Goal: Information Seeking & Learning: Learn about a topic

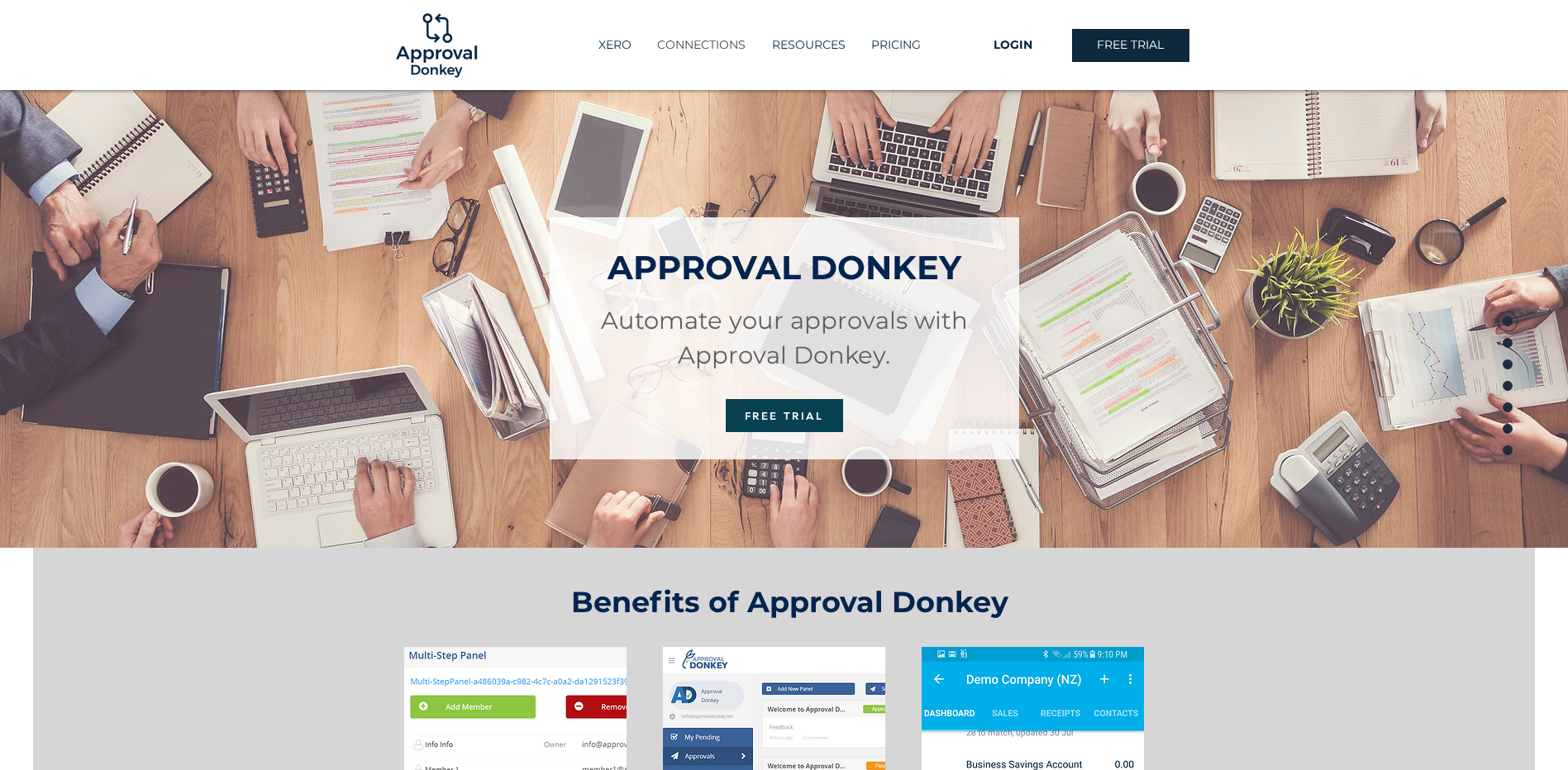
click at [716, 39] on p "CONNECTIONS" at bounding box center [701, 45] width 105 height 27
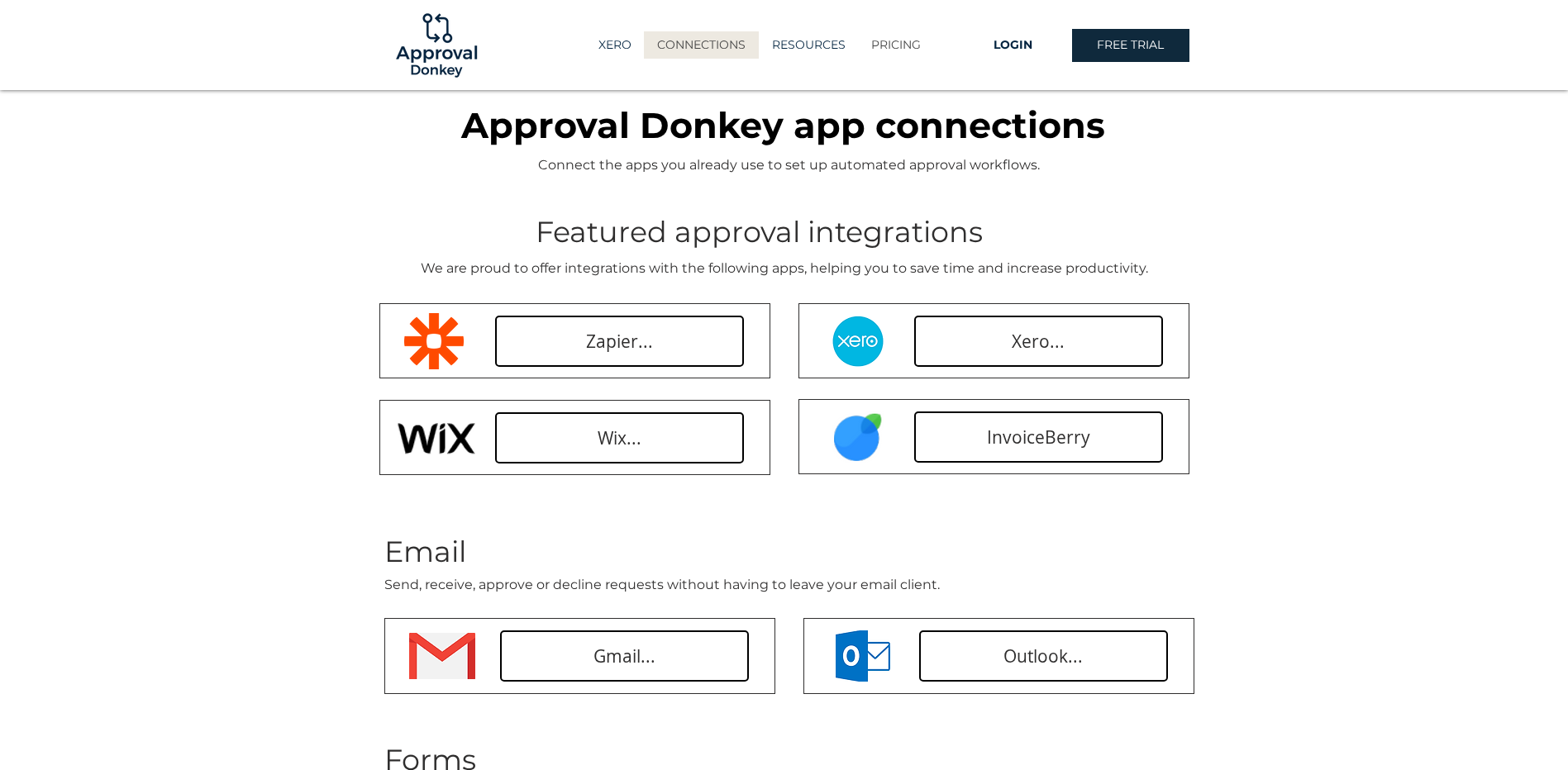
click at [907, 40] on p "PRICING" at bounding box center [896, 45] width 66 height 27
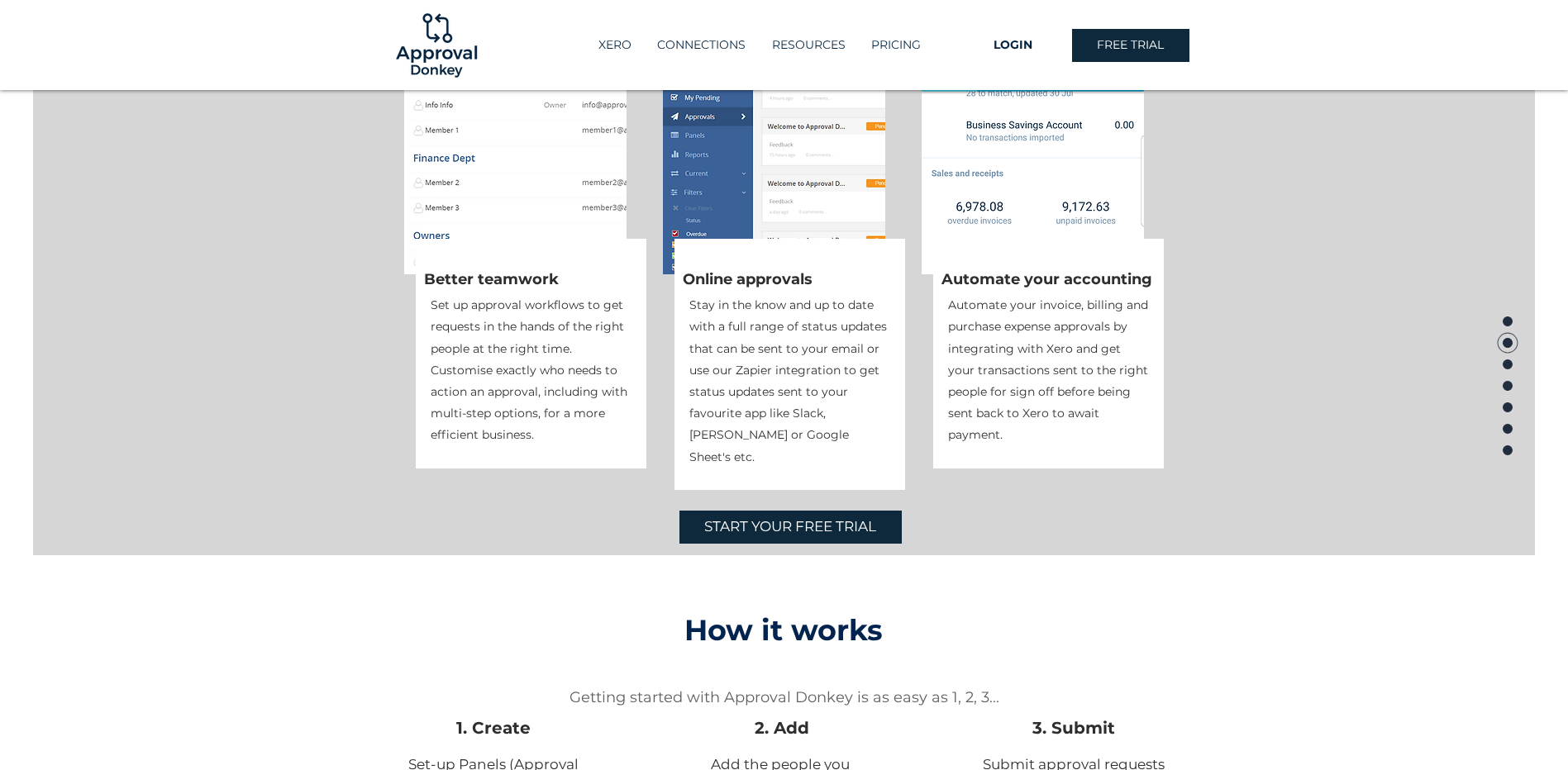
scroll to position [432, 0]
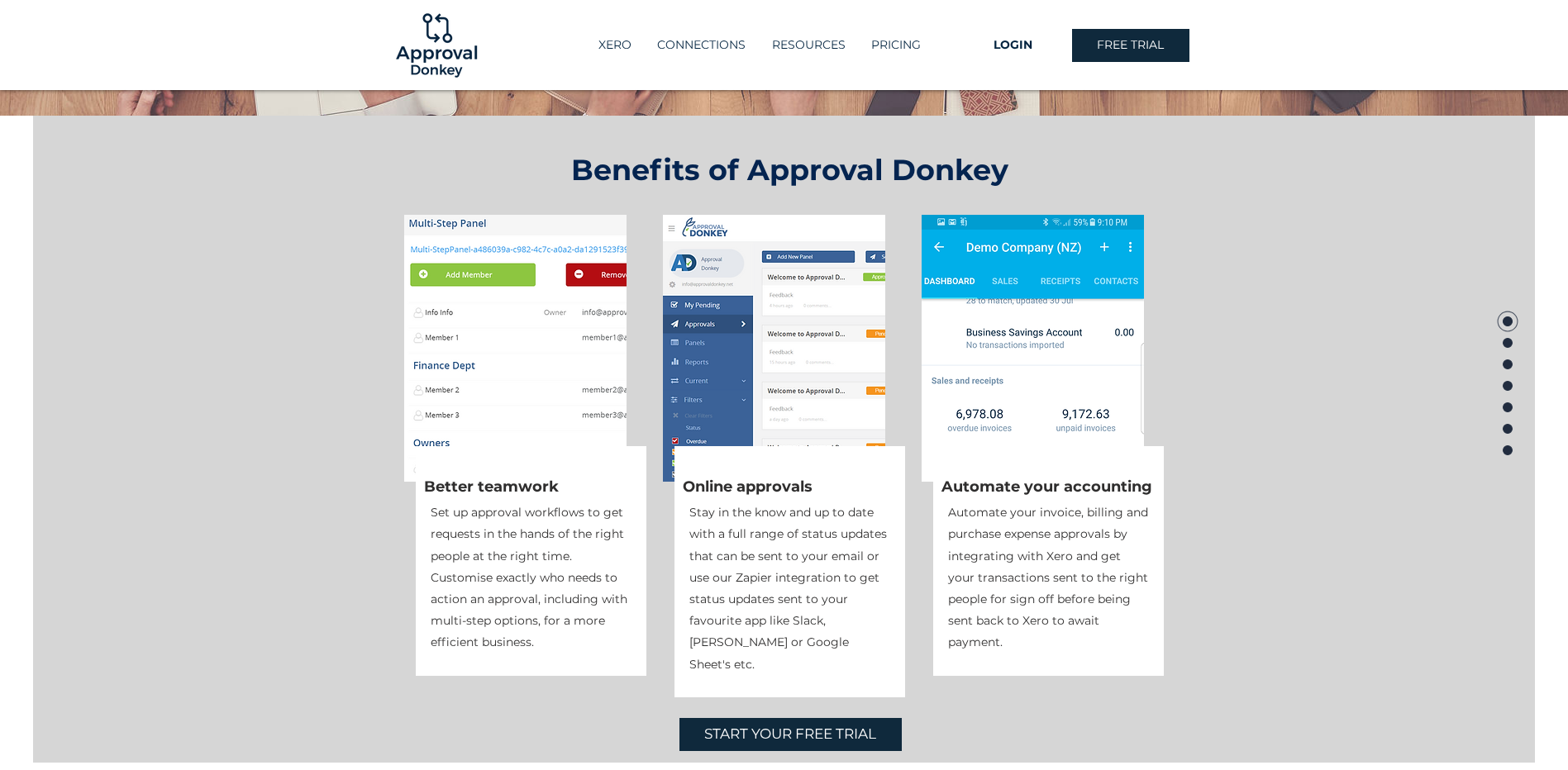
click at [424, 46] on img at bounding box center [436, 46] width 90 height 90
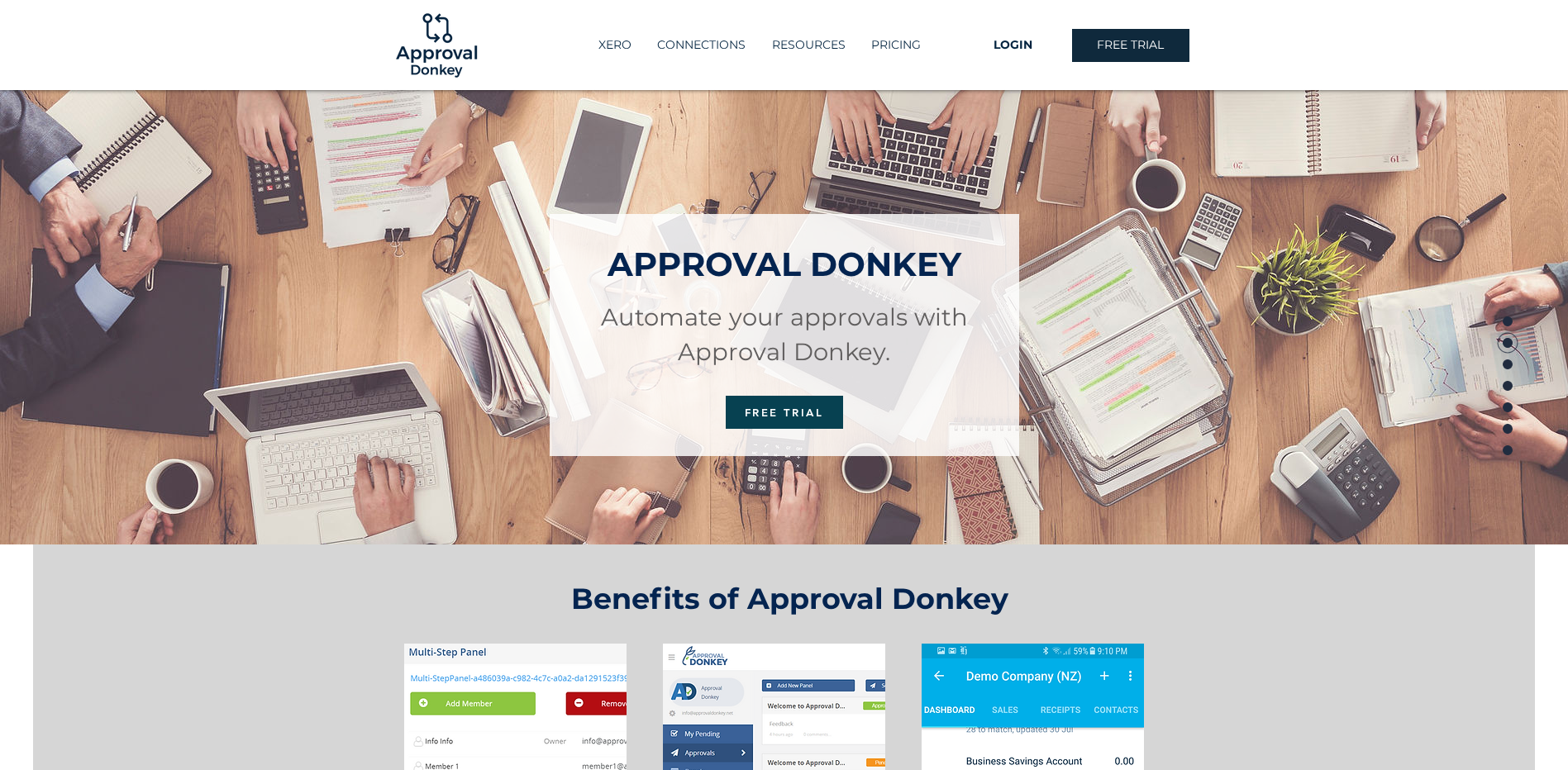
scroll to position [0, 0]
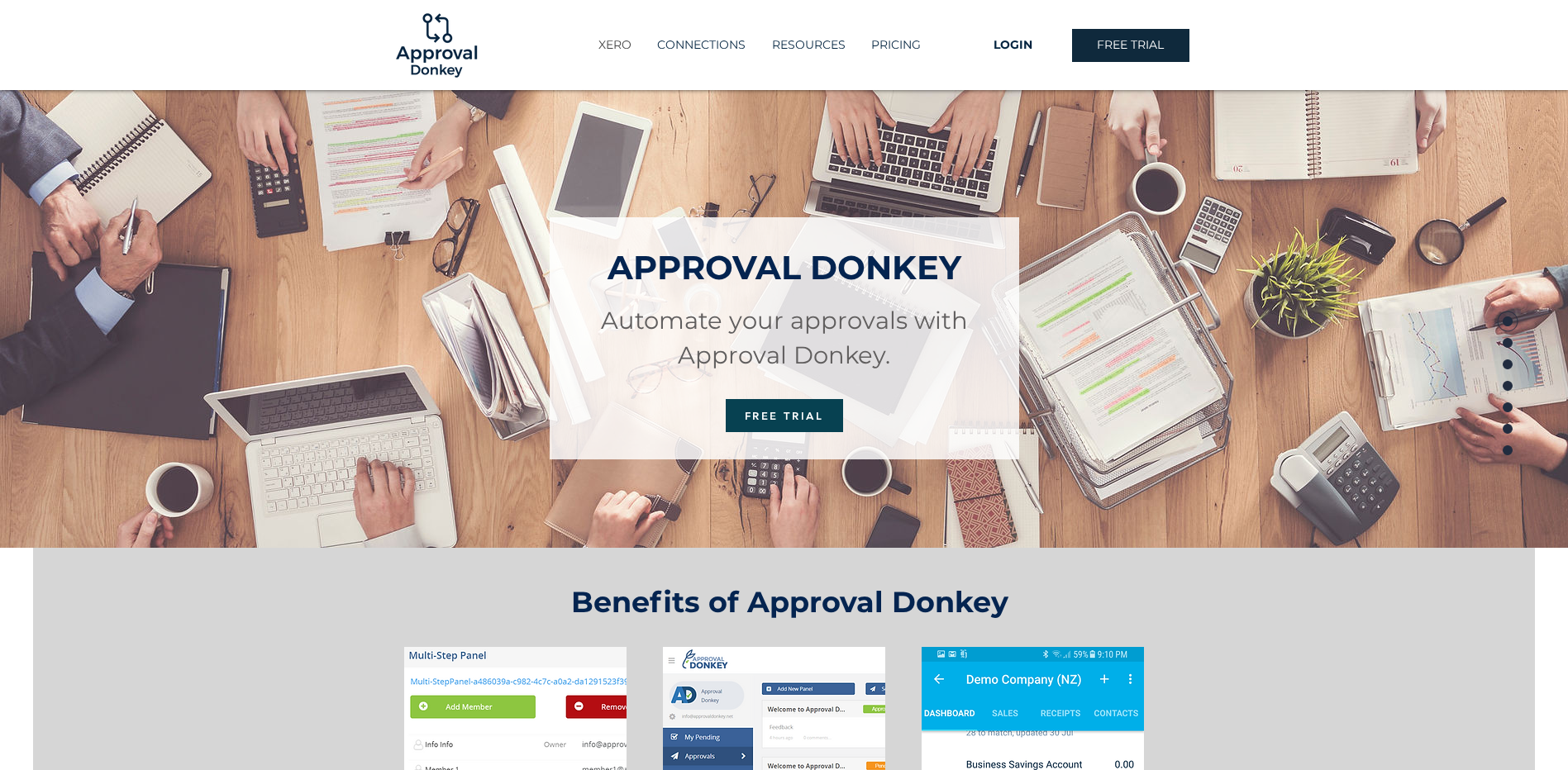
click at [619, 46] on p "XERO" at bounding box center [615, 45] width 50 height 27
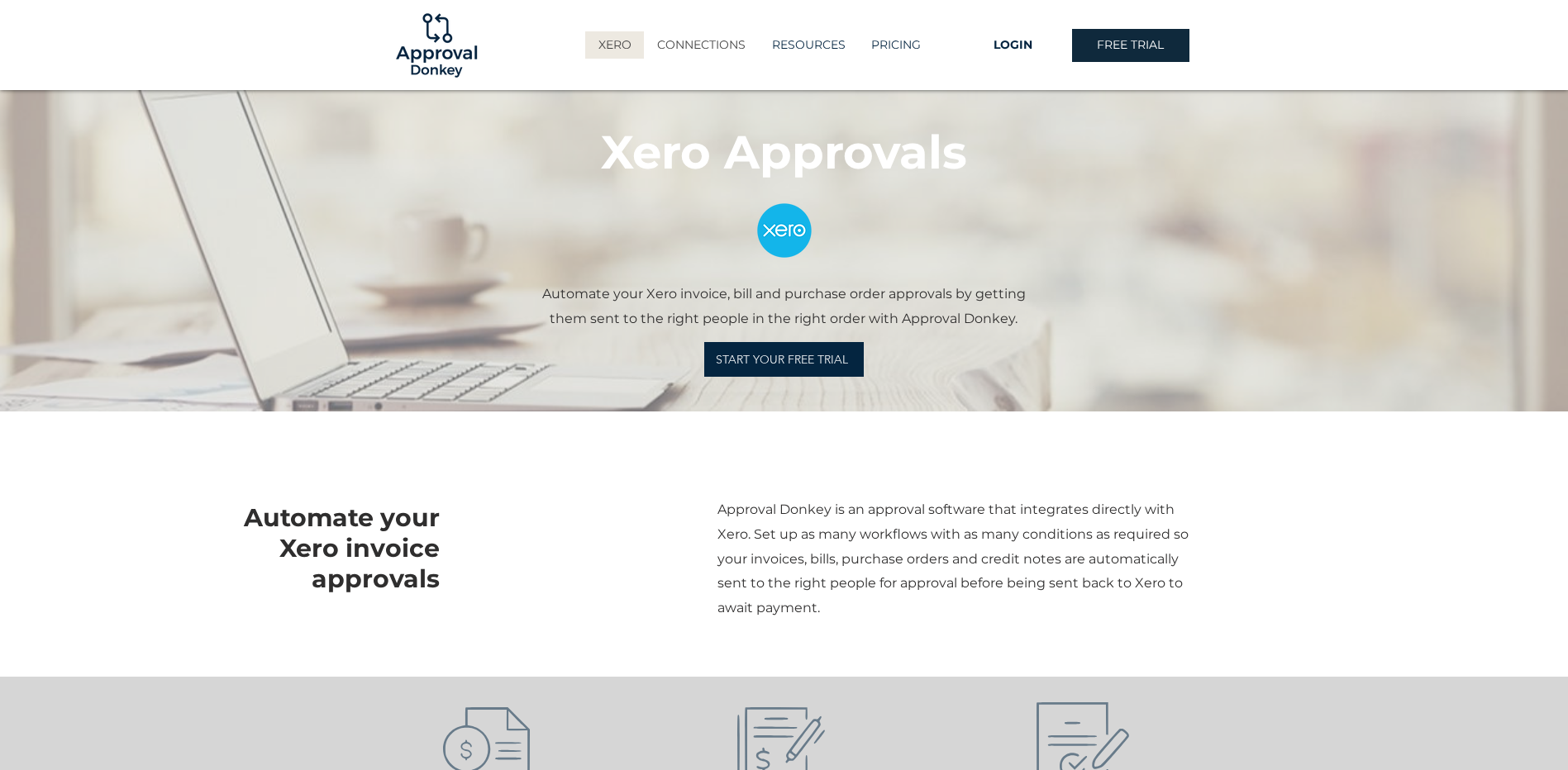
click at [716, 39] on p "CONNECTIONS" at bounding box center [701, 45] width 105 height 27
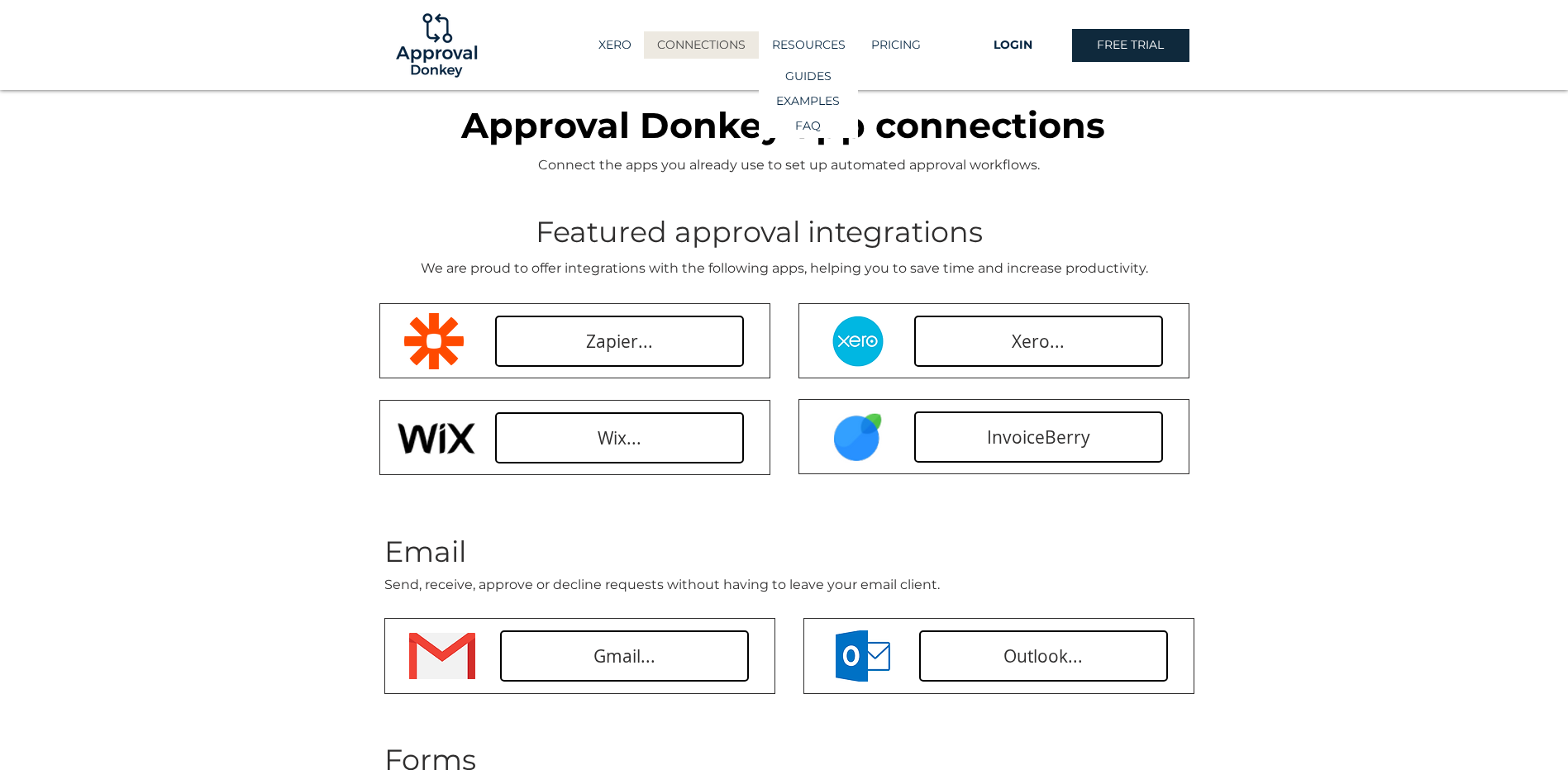
click at [823, 45] on p "RESOURCES" at bounding box center [808, 45] width 90 height 27
click at [811, 104] on p "EXAMPLES" at bounding box center [808, 101] width 75 height 24
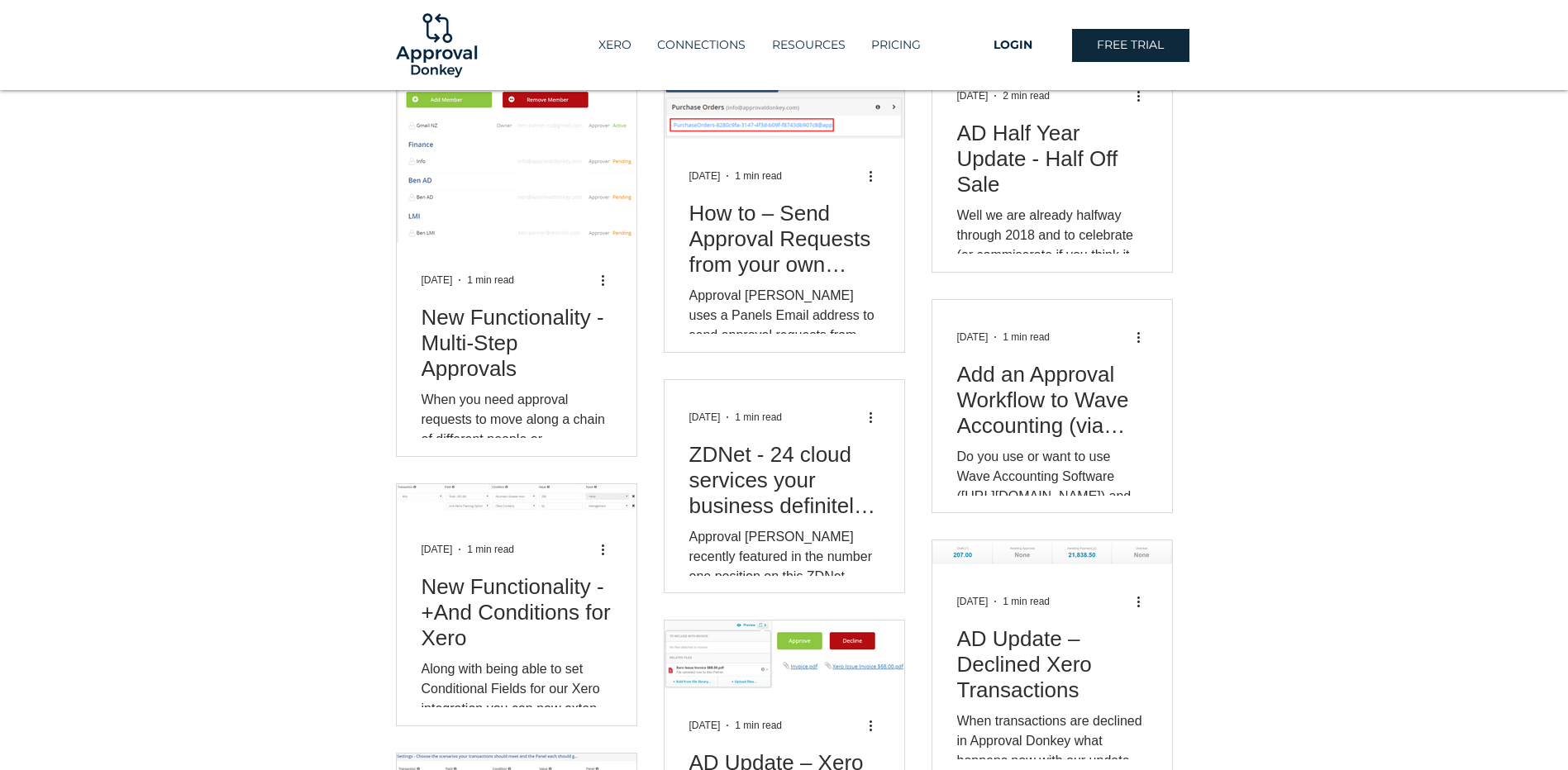
scroll to position [1404, 0]
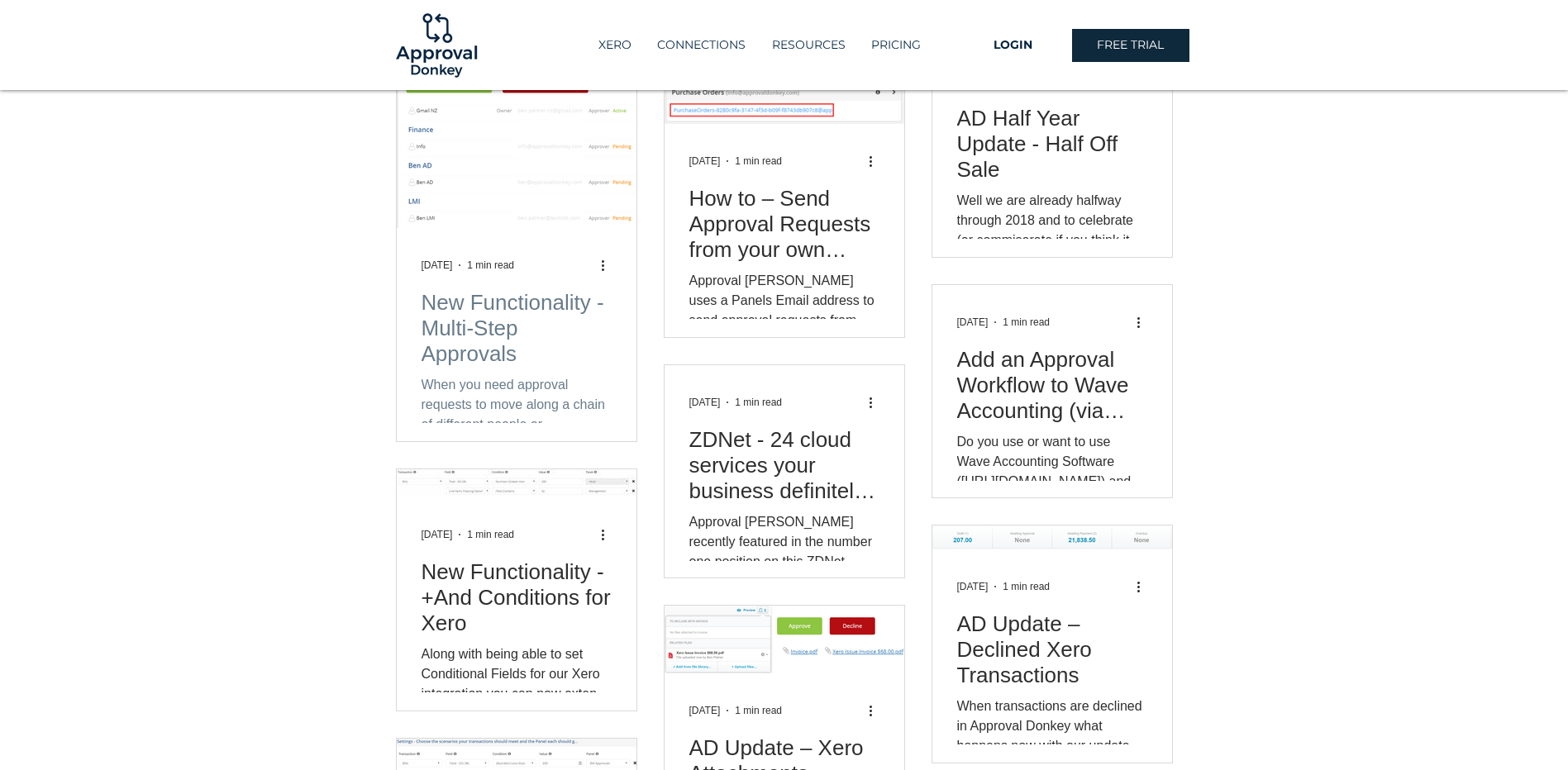
click at [561, 314] on h2 "New Functionality - Multi-Step Approvals" at bounding box center [516, 328] width 190 height 77
